Goal: Transaction & Acquisition: Purchase product/service

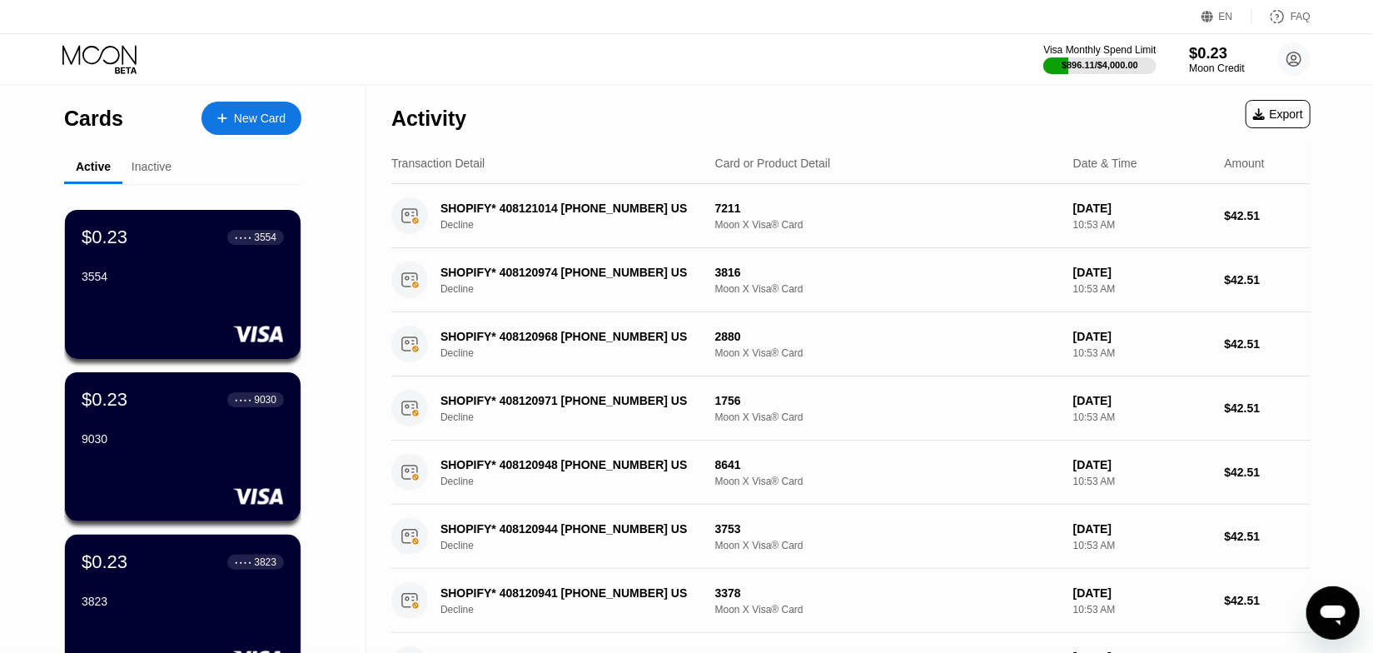
click at [1221, 46] on div "$0.23" at bounding box center [1217, 52] width 56 height 17
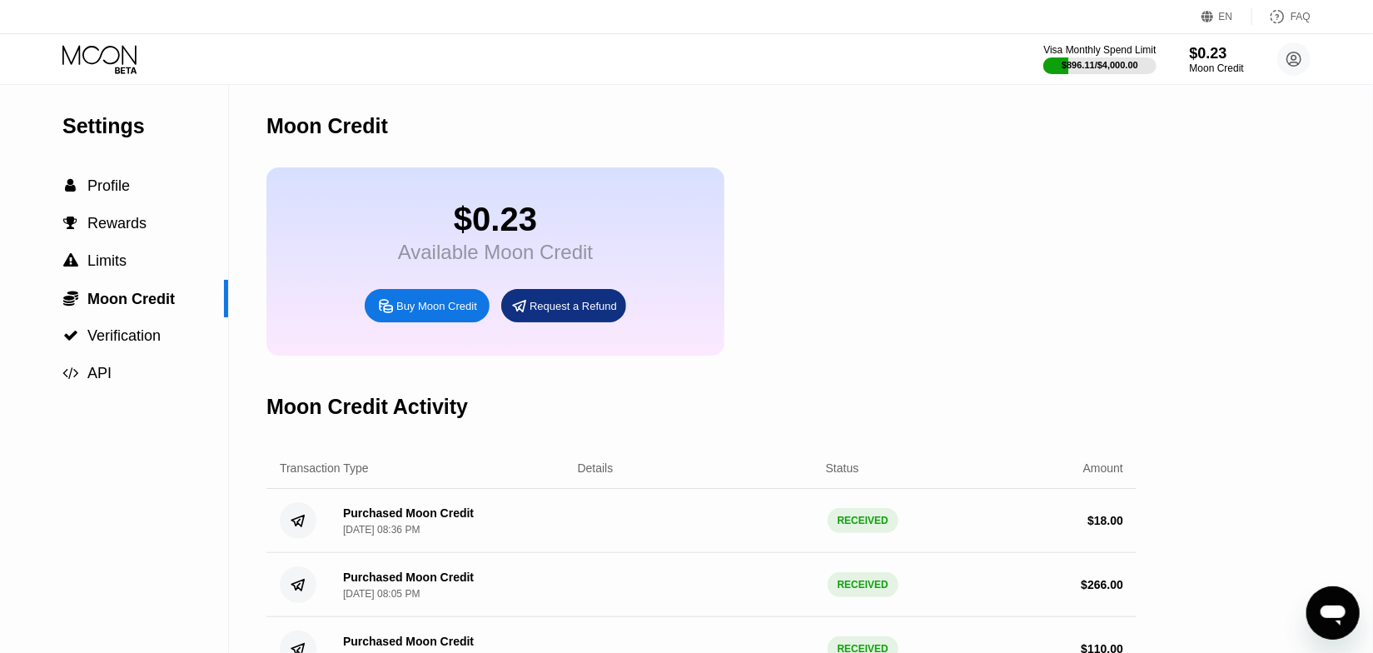
click at [469, 313] on div "Buy Moon Credit" at bounding box center [436, 306] width 81 height 14
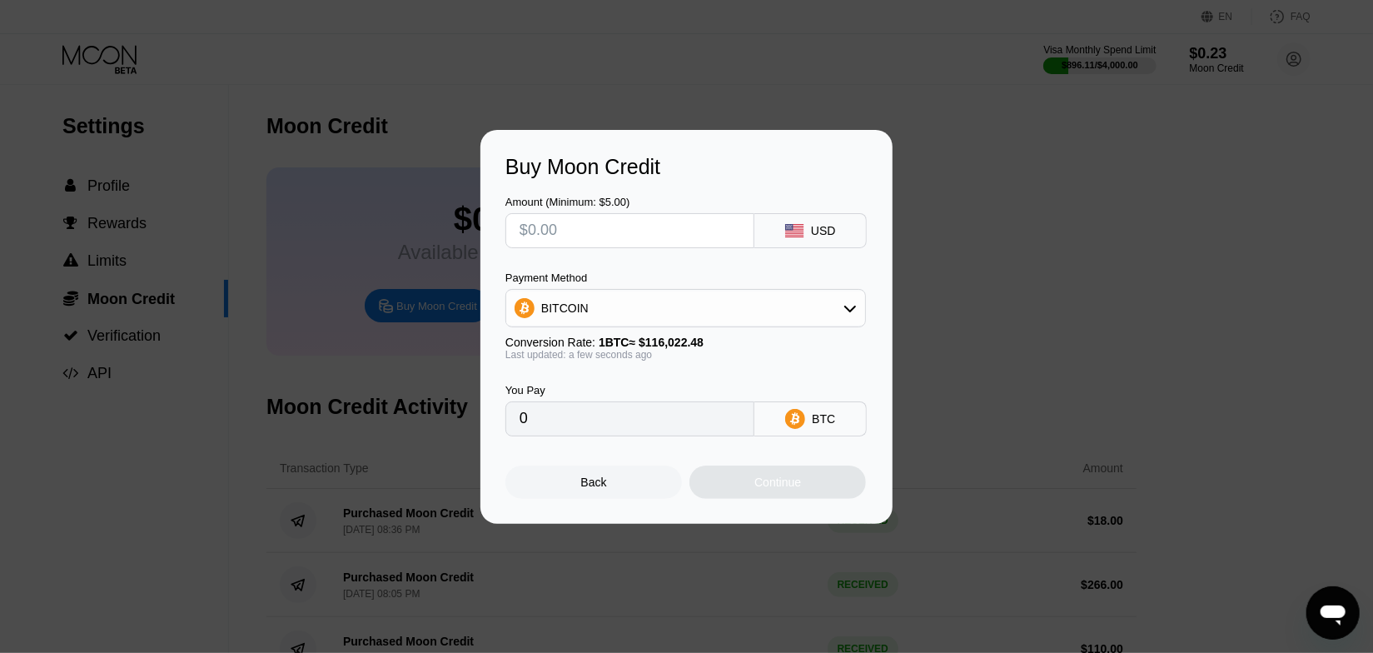
click at [607, 224] on input "text" at bounding box center [630, 230] width 221 height 33
click at [585, 302] on div "BITCOIN" at bounding box center [685, 307] width 359 height 33
click at [554, 391] on span "USDT on TRON" at bounding box center [587, 390] width 84 height 13
type input "0.00"
click at [596, 246] on div at bounding box center [629, 230] width 249 height 35
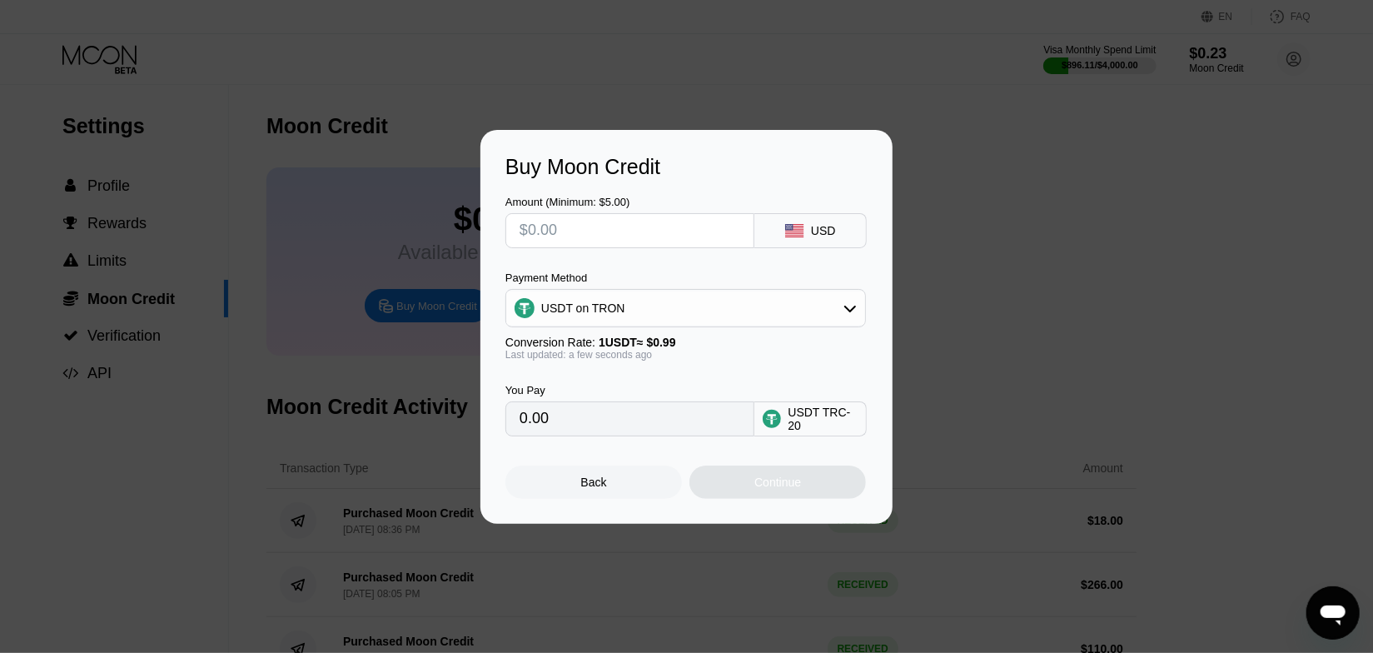
click at [609, 231] on input "text" at bounding box center [630, 230] width 221 height 33
type input "$2"
type input "2.02"
type input "$29"
type input "29.29"
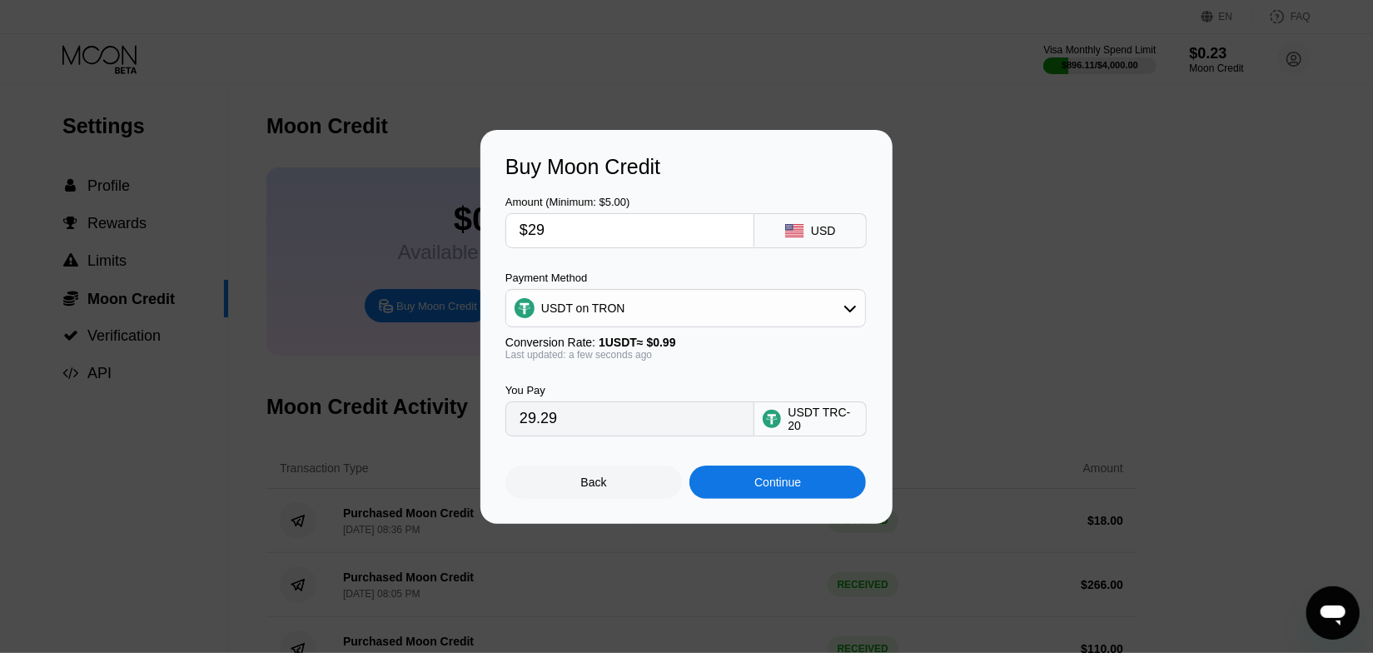
type input "$298"
type input "301.01"
type input "$298"
click at [767, 489] on div "Continue" at bounding box center [777, 481] width 47 height 13
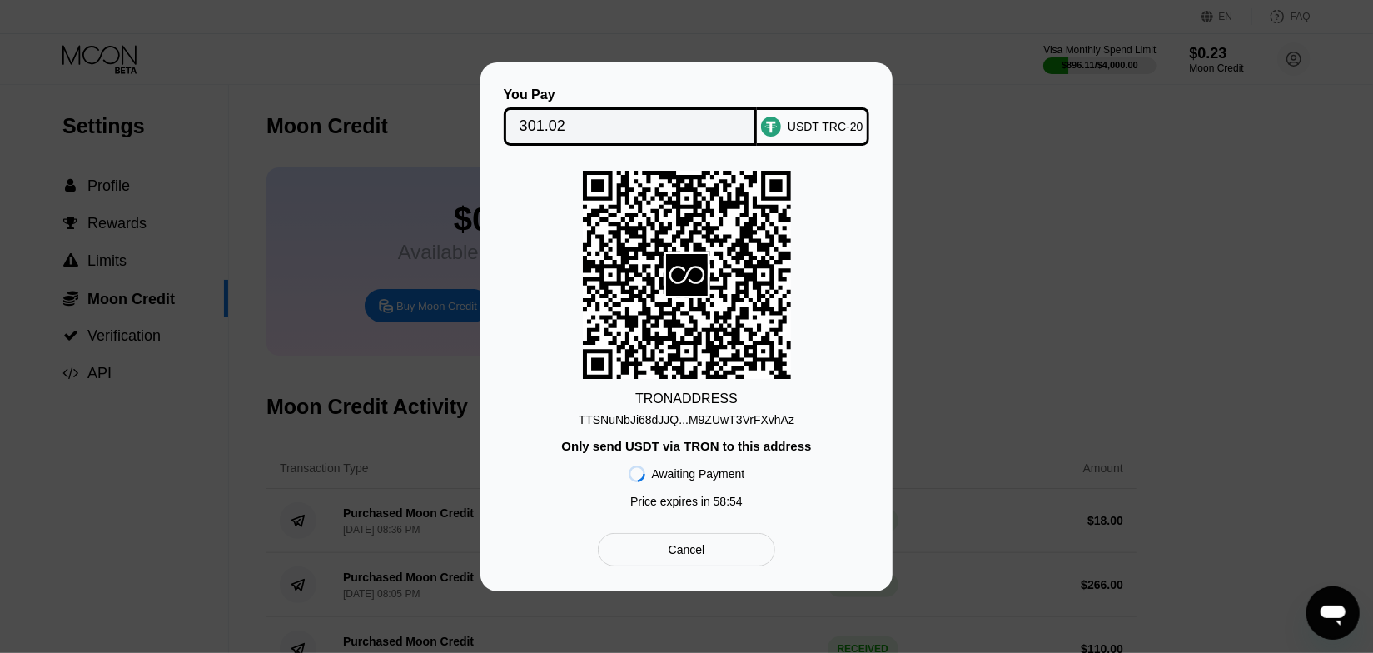
click at [714, 422] on div "TTSNuNbJi68dJJQ...M9ZUwT3VrFXvhAz" at bounding box center [687, 419] width 216 height 13
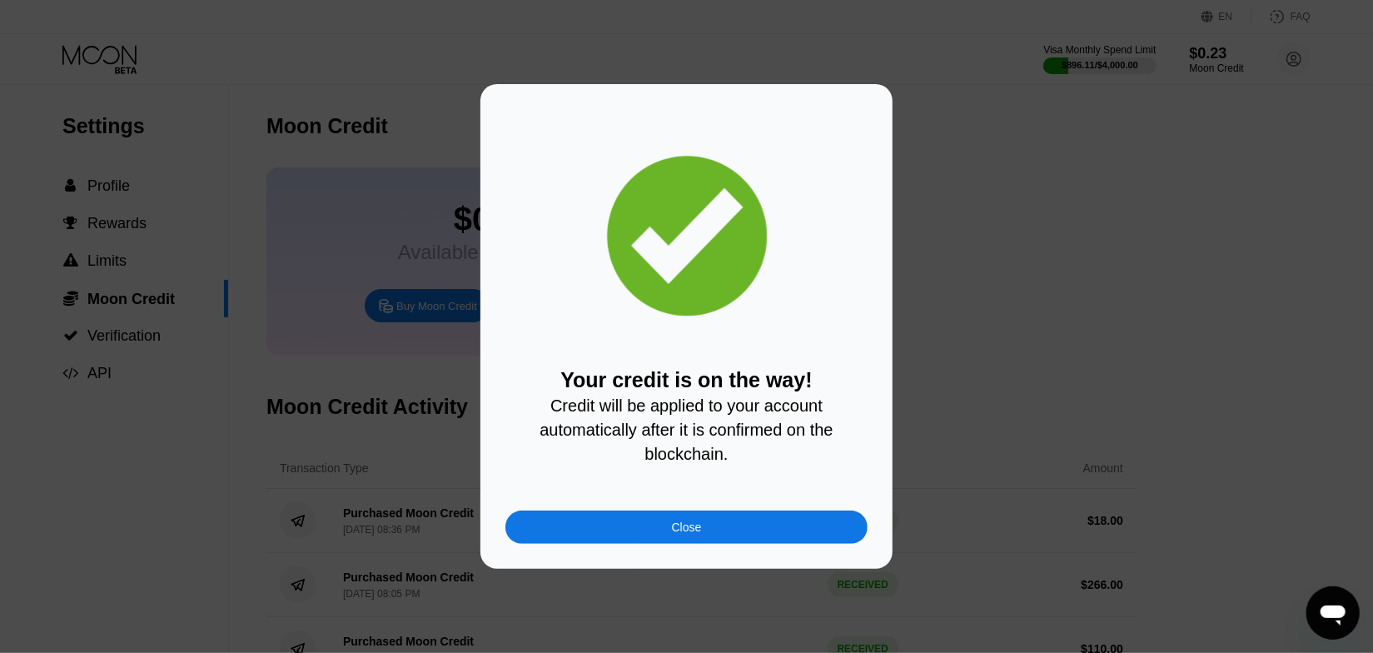
click at [743, 556] on div "Your credit is on the way! Credit will be applied to your account automatically…" at bounding box center [686, 326] width 412 height 485
click at [776, 524] on div "Close" at bounding box center [686, 526] width 362 height 33
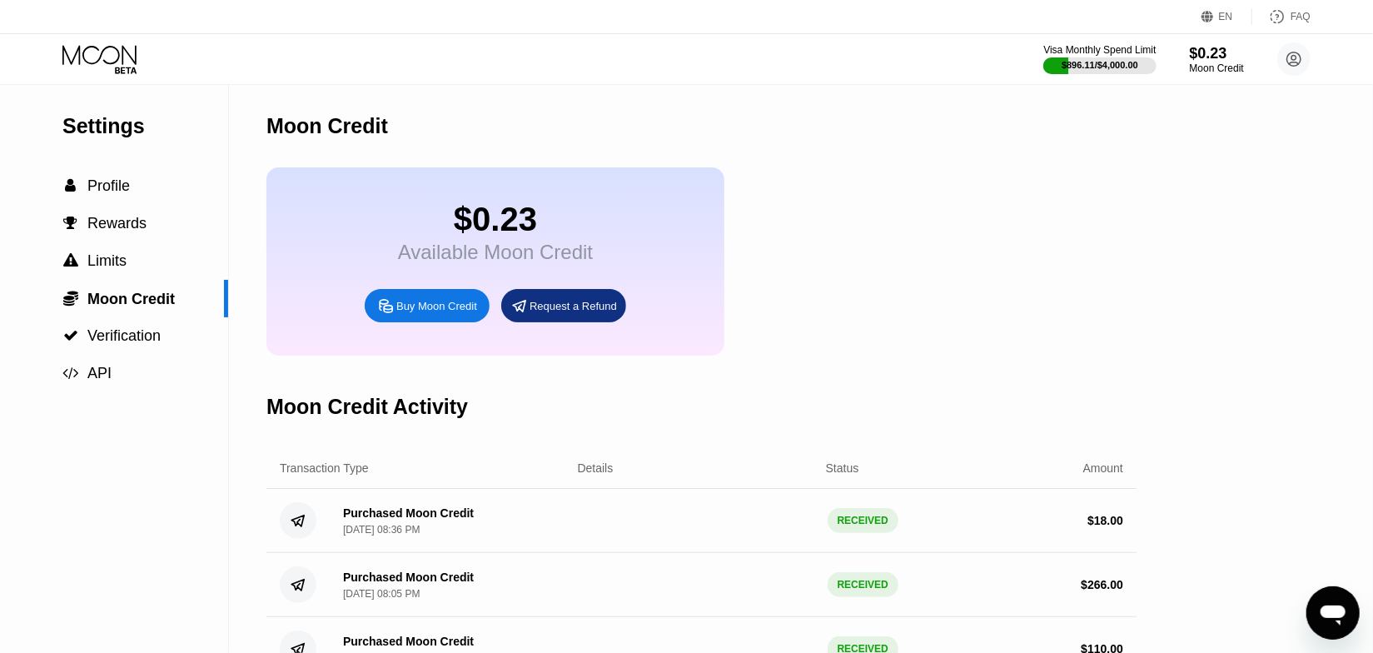
click at [143, 58] on div at bounding box center [113, 59] width 102 height 29
click at [97, 73] on icon at bounding box center [100, 59] width 77 height 29
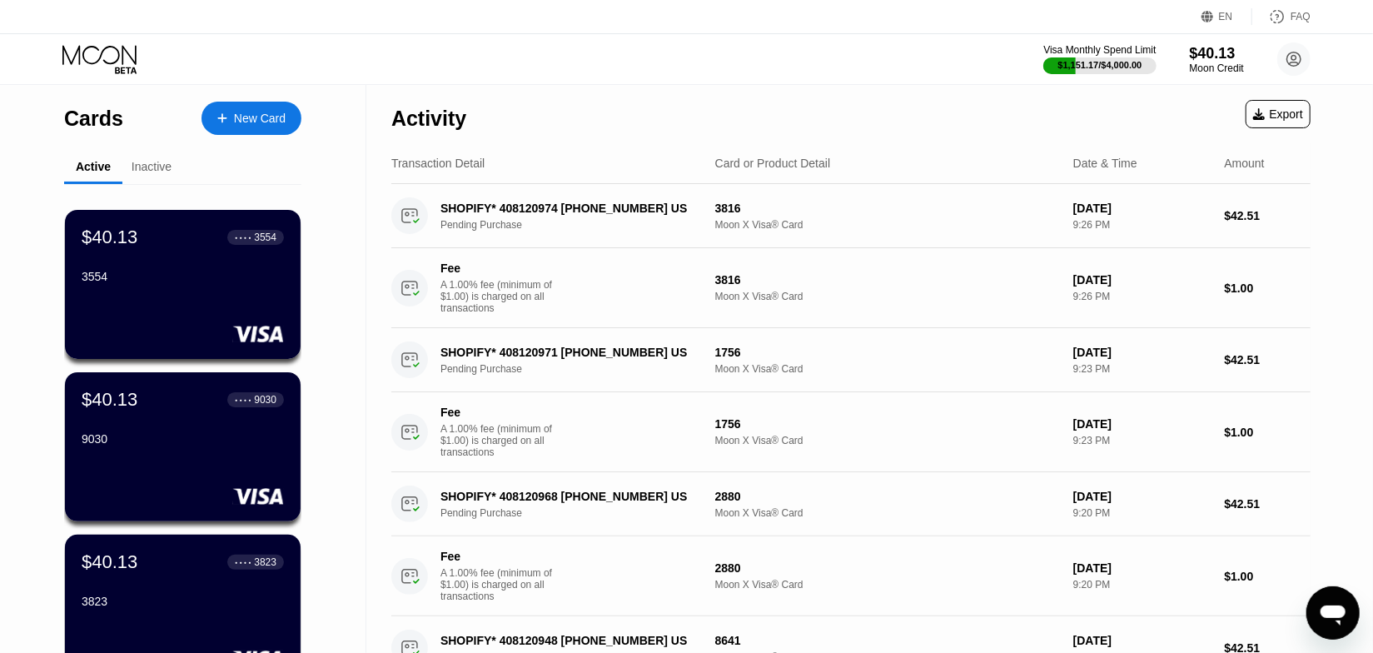
click at [1186, 64] on div "Visa Monthly Spend Limit $1,151.17 / $4,000.00 $40.13 Moon Credit elhasem3@gmai…" at bounding box center [1176, 58] width 267 height 33
click at [1191, 62] on div "Moon Credit" at bounding box center [1217, 68] width 54 height 12
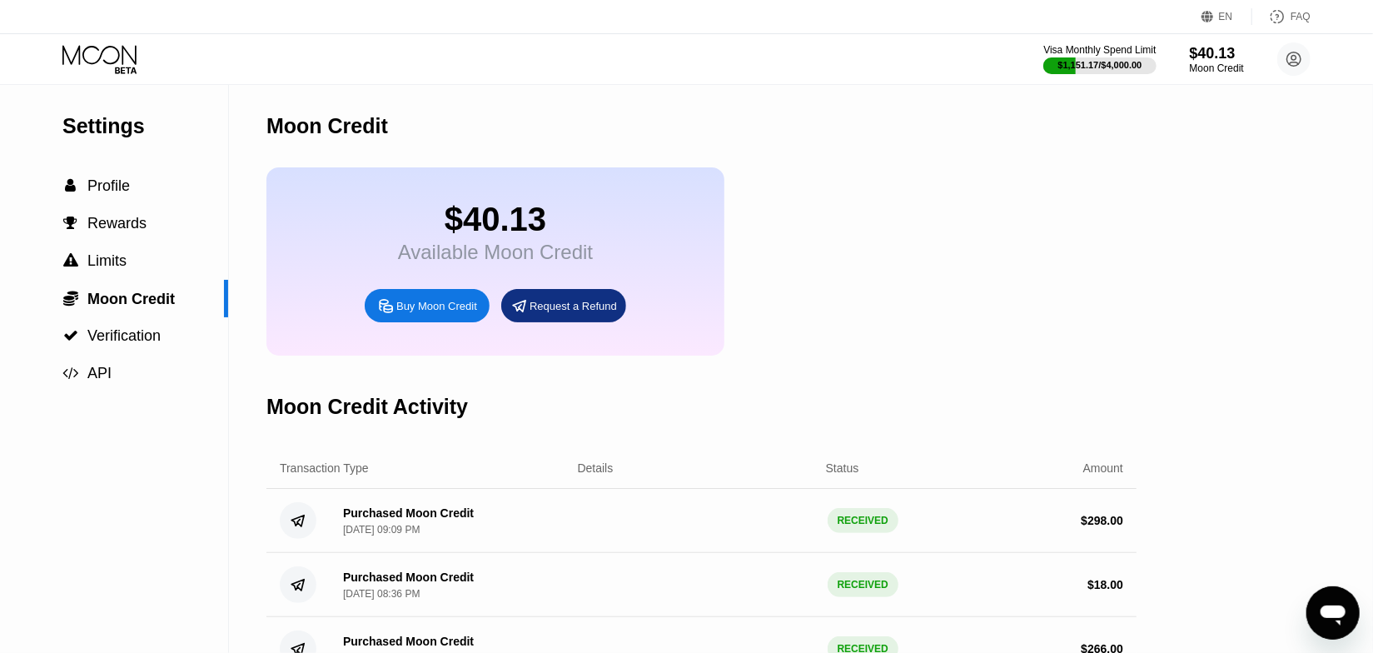
click at [445, 313] on div "Buy Moon Credit" at bounding box center [436, 306] width 81 height 14
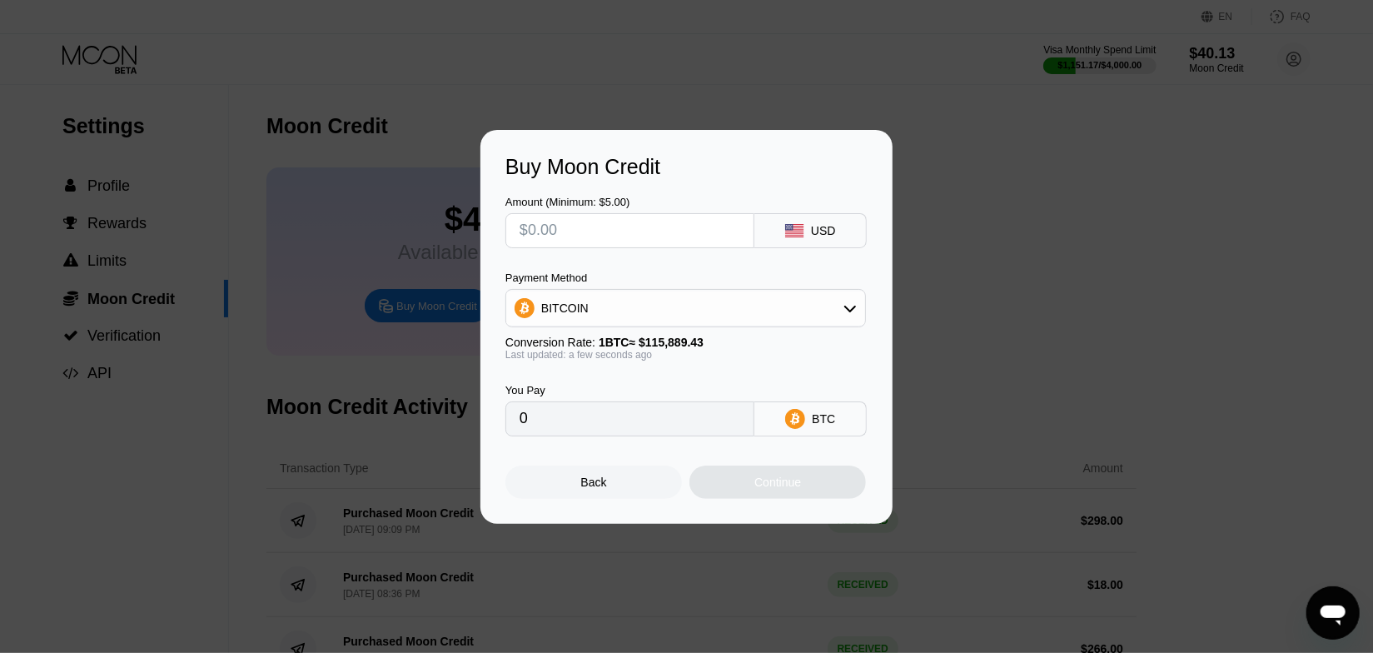
click at [612, 241] on input "text" at bounding box center [630, 230] width 221 height 33
click at [607, 284] on div "Payment Method" at bounding box center [685, 277] width 361 height 12
click at [594, 308] on div "BITCOIN" at bounding box center [685, 307] width 359 height 33
click at [559, 391] on span "USDT on TRON" at bounding box center [587, 390] width 84 height 13
type input "0.00"
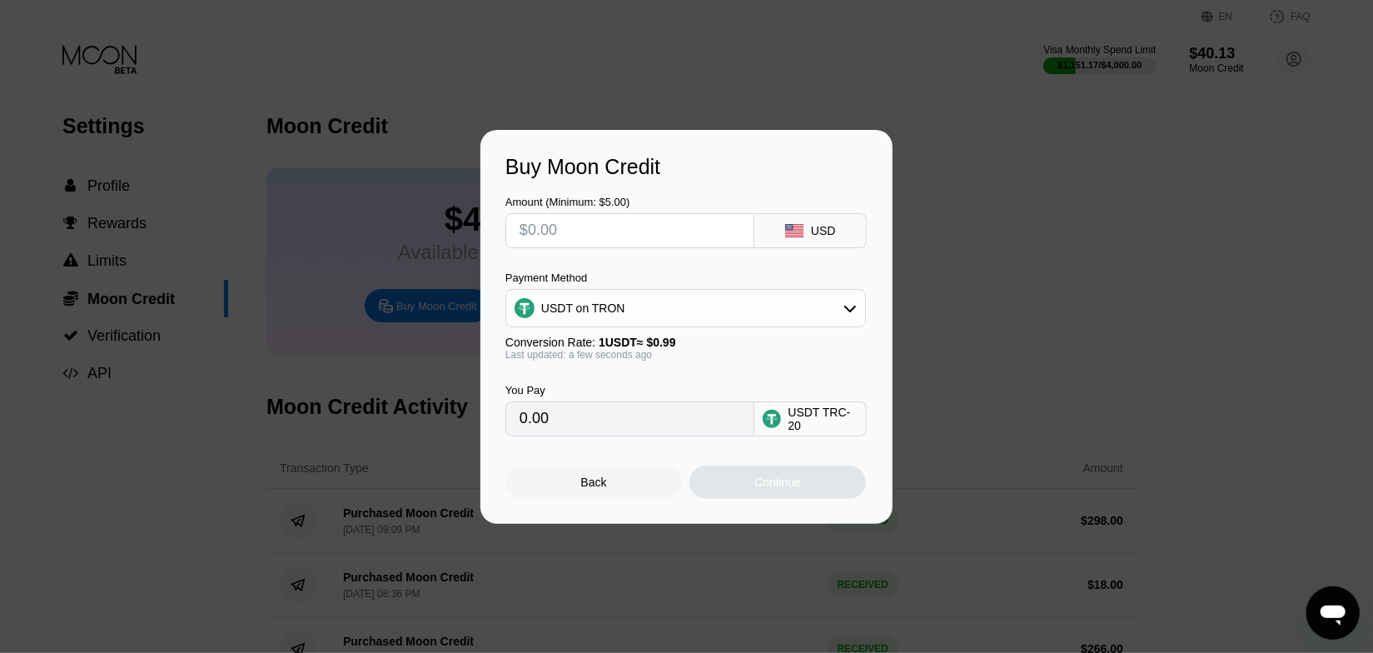
click at [604, 234] on input "text" at bounding box center [630, 230] width 221 height 33
type input "$5"
type input "5.05"
type input "$50"
type input "50.51"
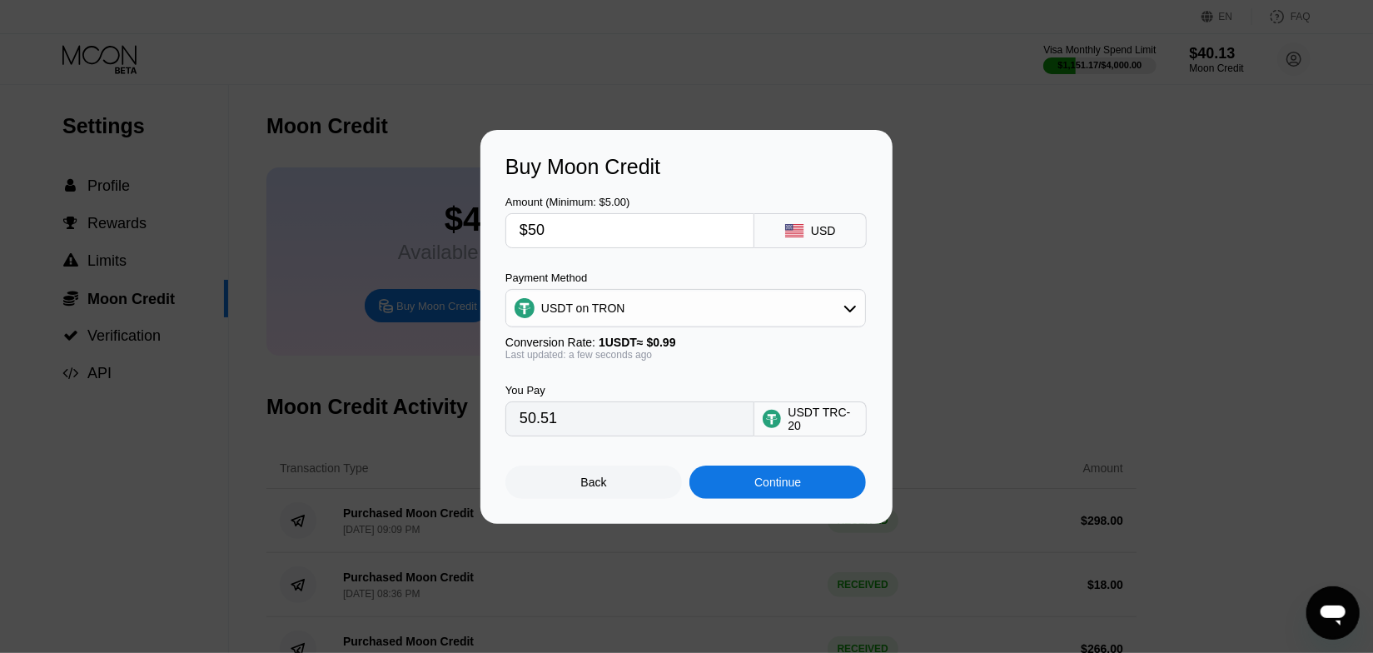
type input "$50"
click at [772, 496] on div "Continue" at bounding box center [777, 481] width 177 height 33
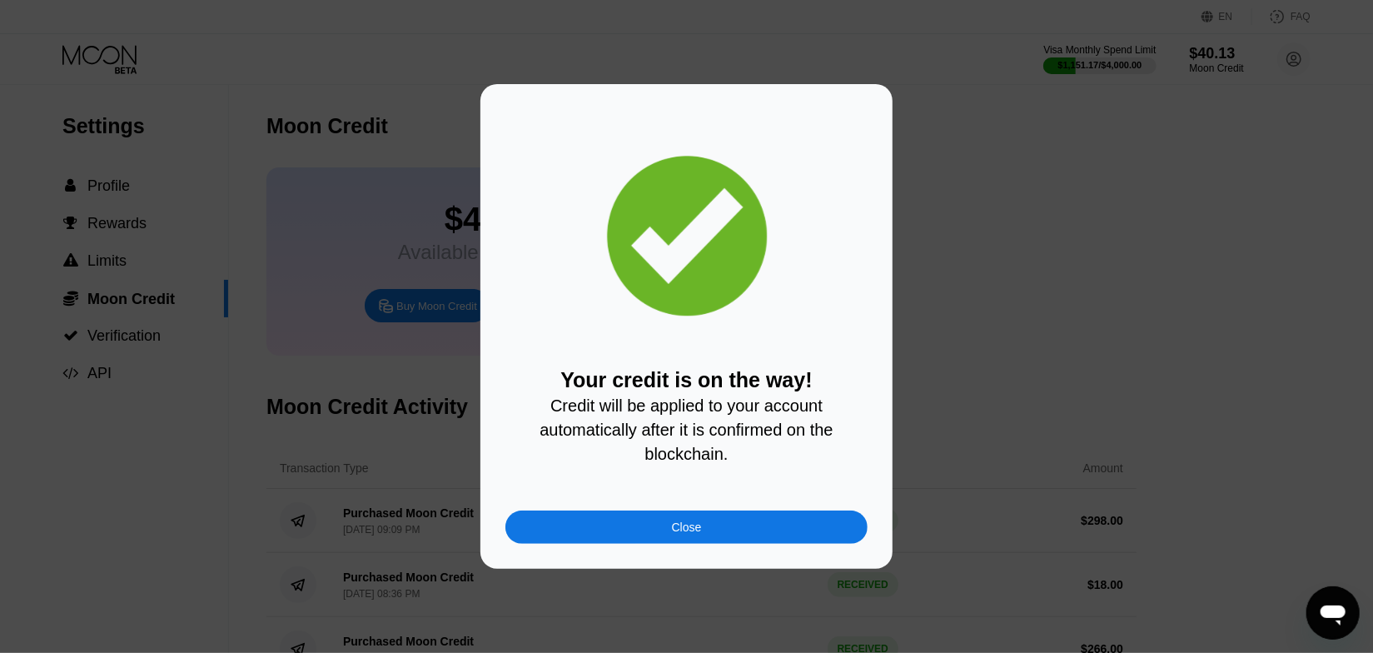
click at [764, 538] on div "Close" at bounding box center [686, 526] width 362 height 33
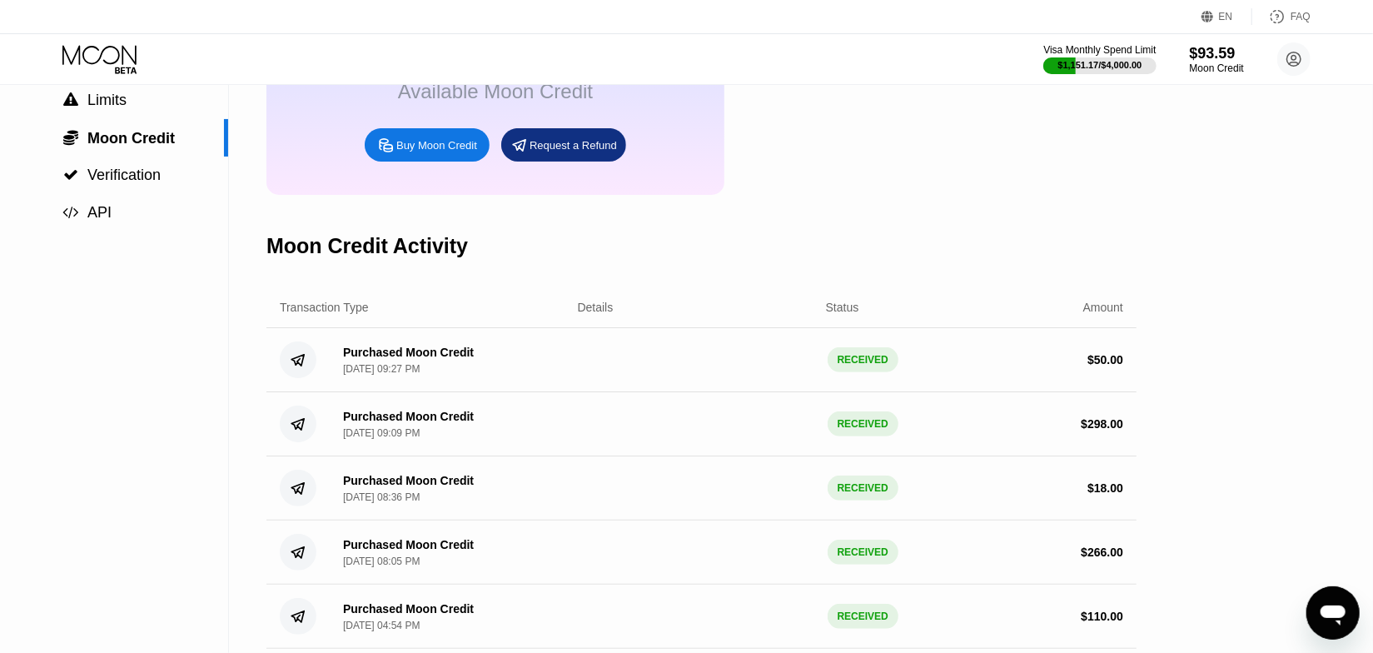
scroll to position [151, 0]
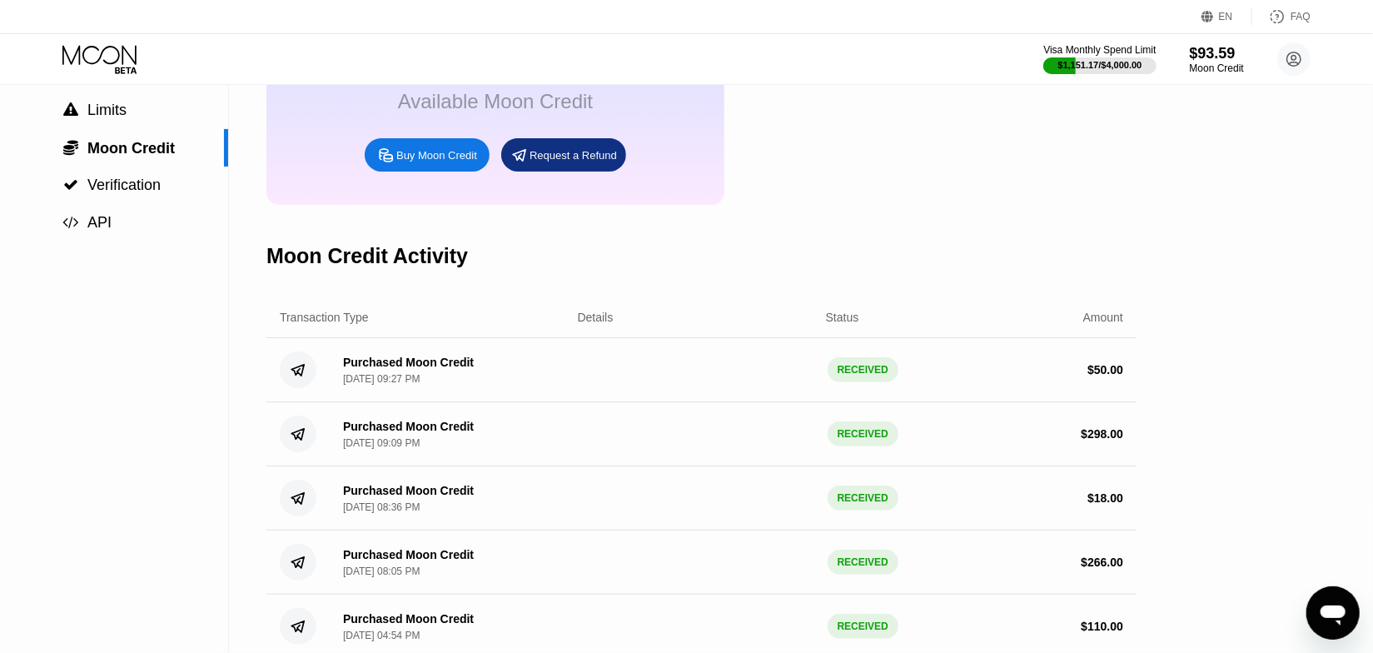
click at [1086, 376] on div "$ 50.00" at bounding box center [1006, 369] width 236 height 13
drag, startPoint x: 914, startPoint y: 376, endPoint x: 711, endPoint y: 386, distance: 203.4
click at [913, 376] on div "Purchased Moon Credit Aug 22, 2025, 09:27 PM RECEIVED $ 50.00" at bounding box center [701, 370] width 870 height 64
click at [410, 369] on div "Purchased Moon Credit" at bounding box center [408, 362] width 131 height 13
